Goal: Task Accomplishment & Management: Manage account settings

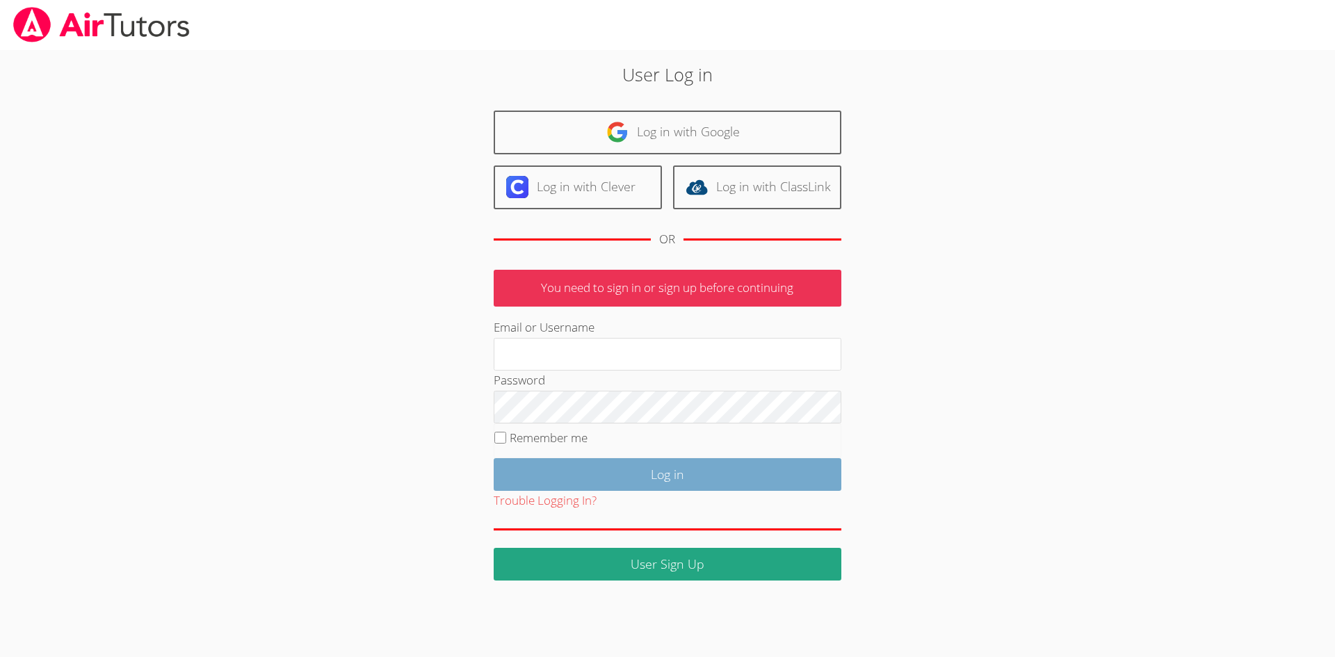
type input "[EMAIL_ADDRESS][DOMAIN_NAME]"
click at [663, 488] on input "Log in" at bounding box center [668, 474] width 348 height 33
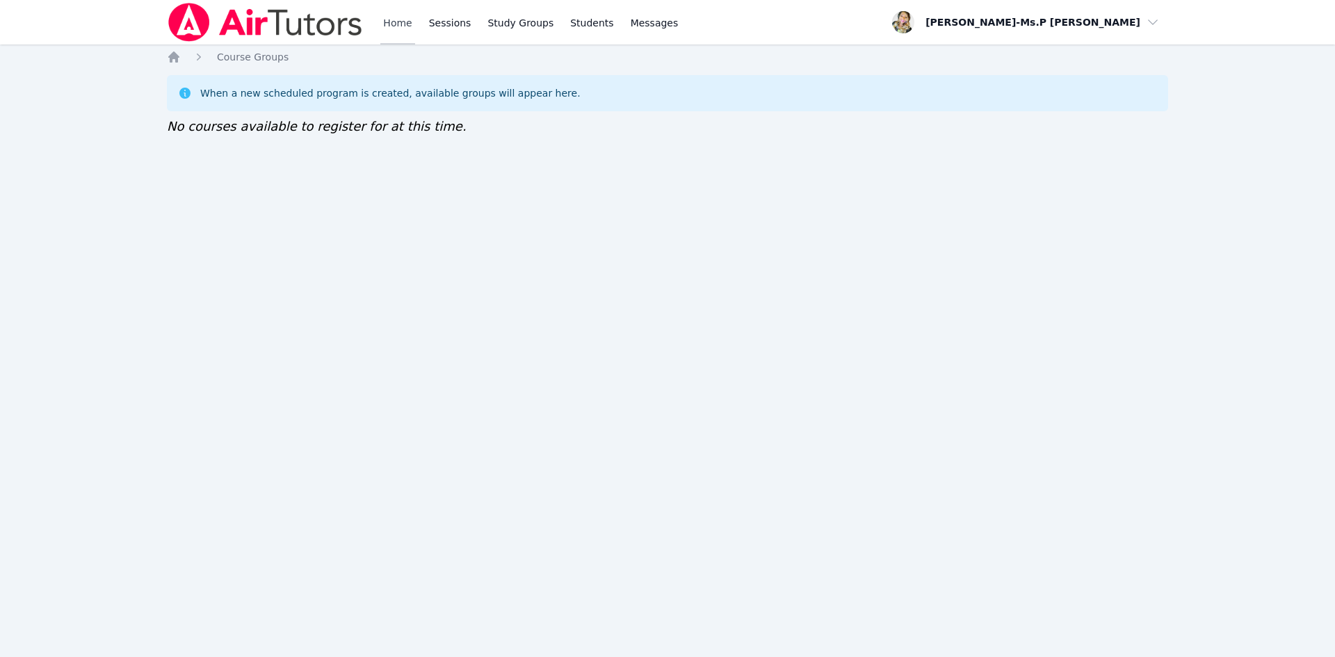
click at [400, 17] on link "Home" at bounding box center [397, 22] width 34 height 45
